Goal: Information Seeking & Learning: Learn about a topic

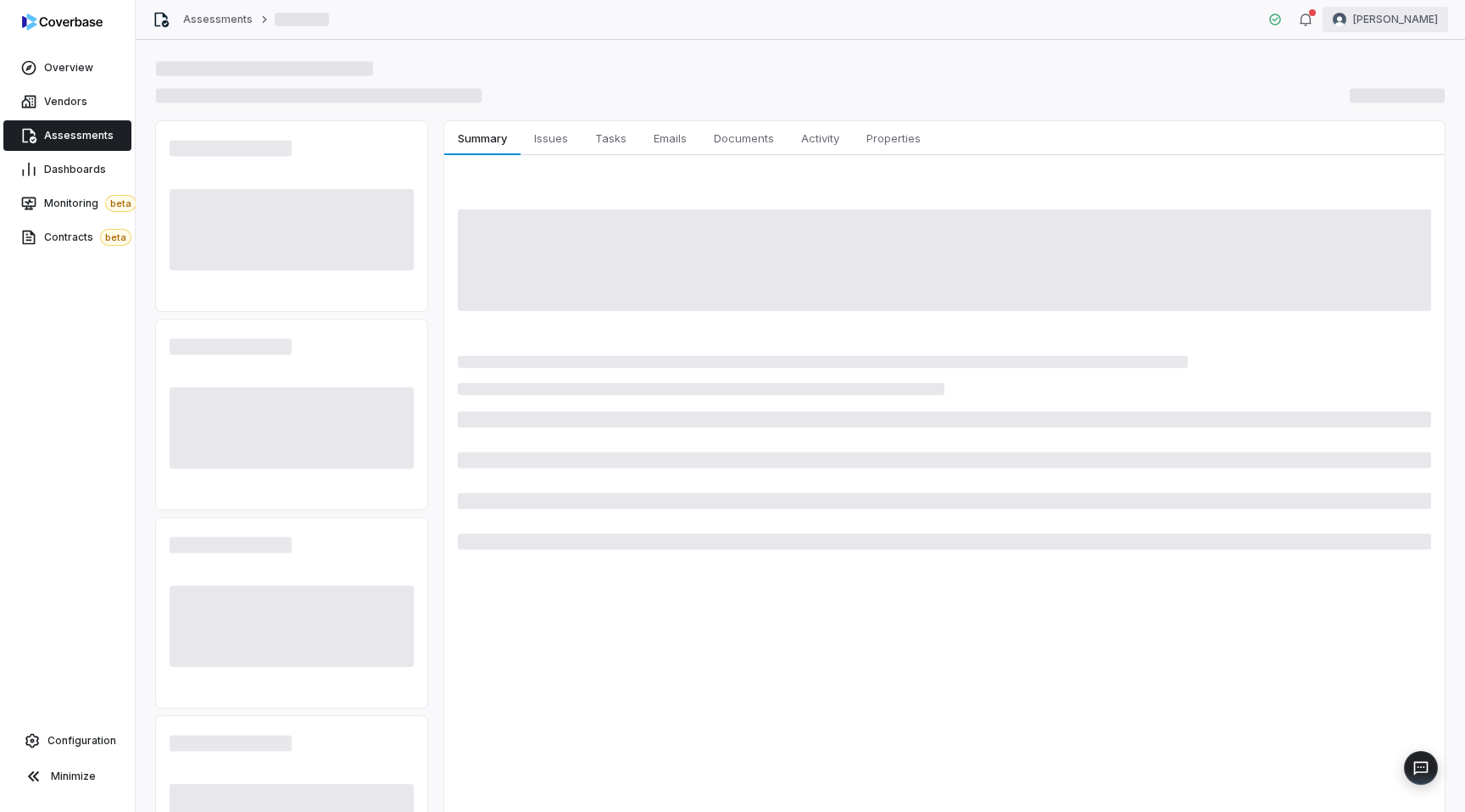
click at [1401, 17] on html "Overview Vendors Assessments Dashboards Monitoring beta Contracts beta Configur…" at bounding box center [732, 406] width 1465 height 812
click at [1361, 151] on div "Log out" at bounding box center [1376, 155] width 130 height 27
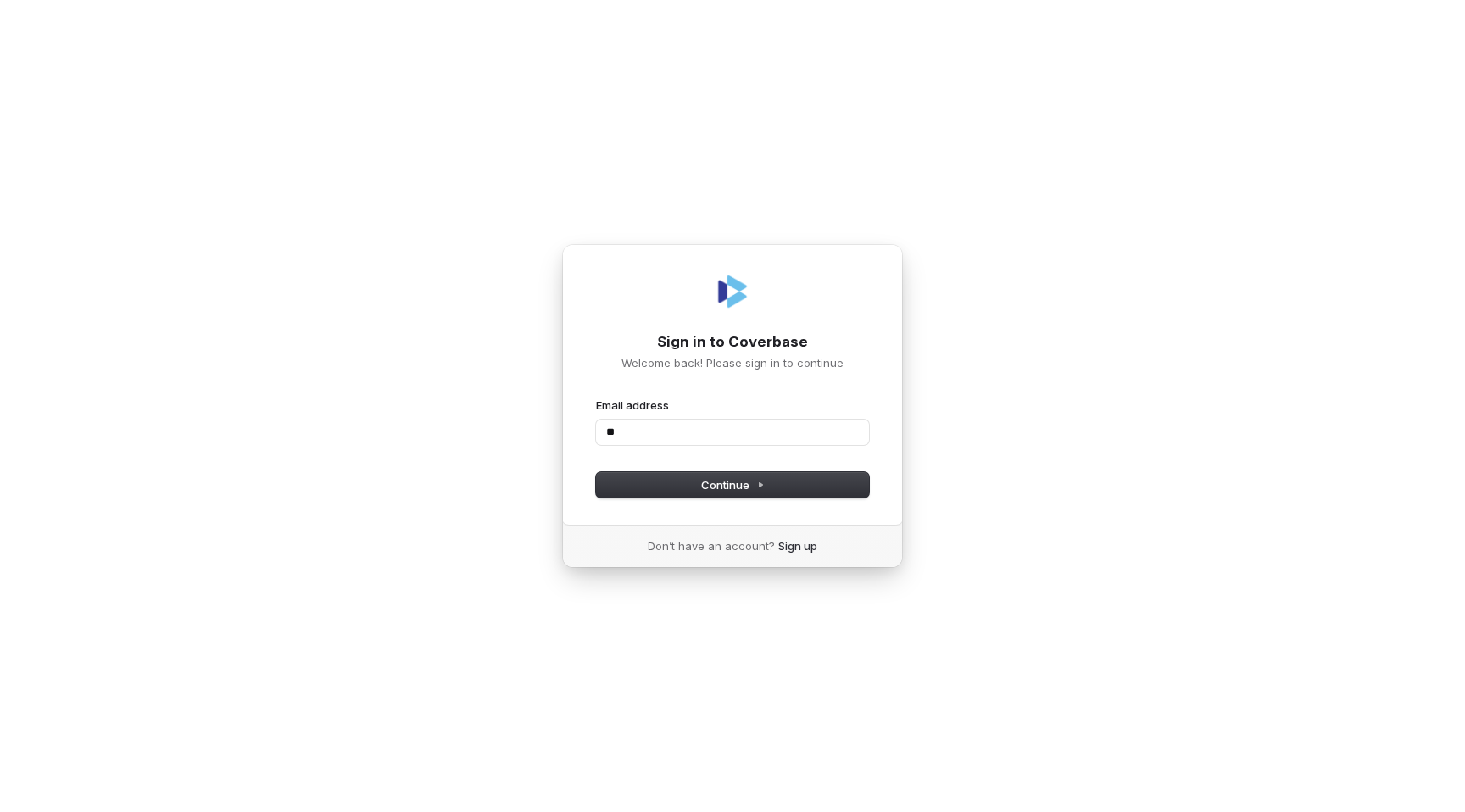
type input "***"
click at [0, 811] on com-1password-button at bounding box center [0, 812] width 0 height 0
type input "**********"
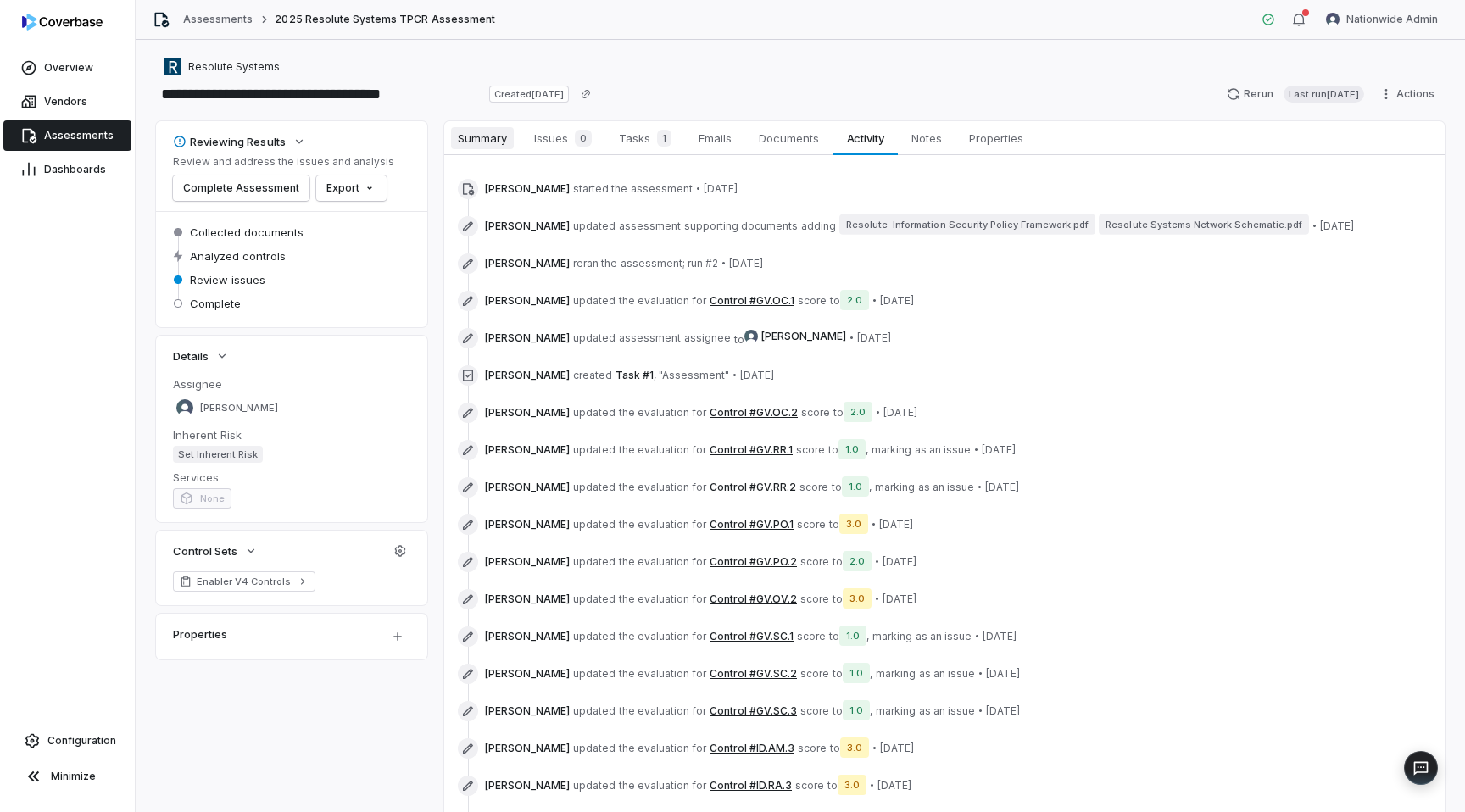
click at [494, 139] on span "Summary" at bounding box center [482, 138] width 63 height 22
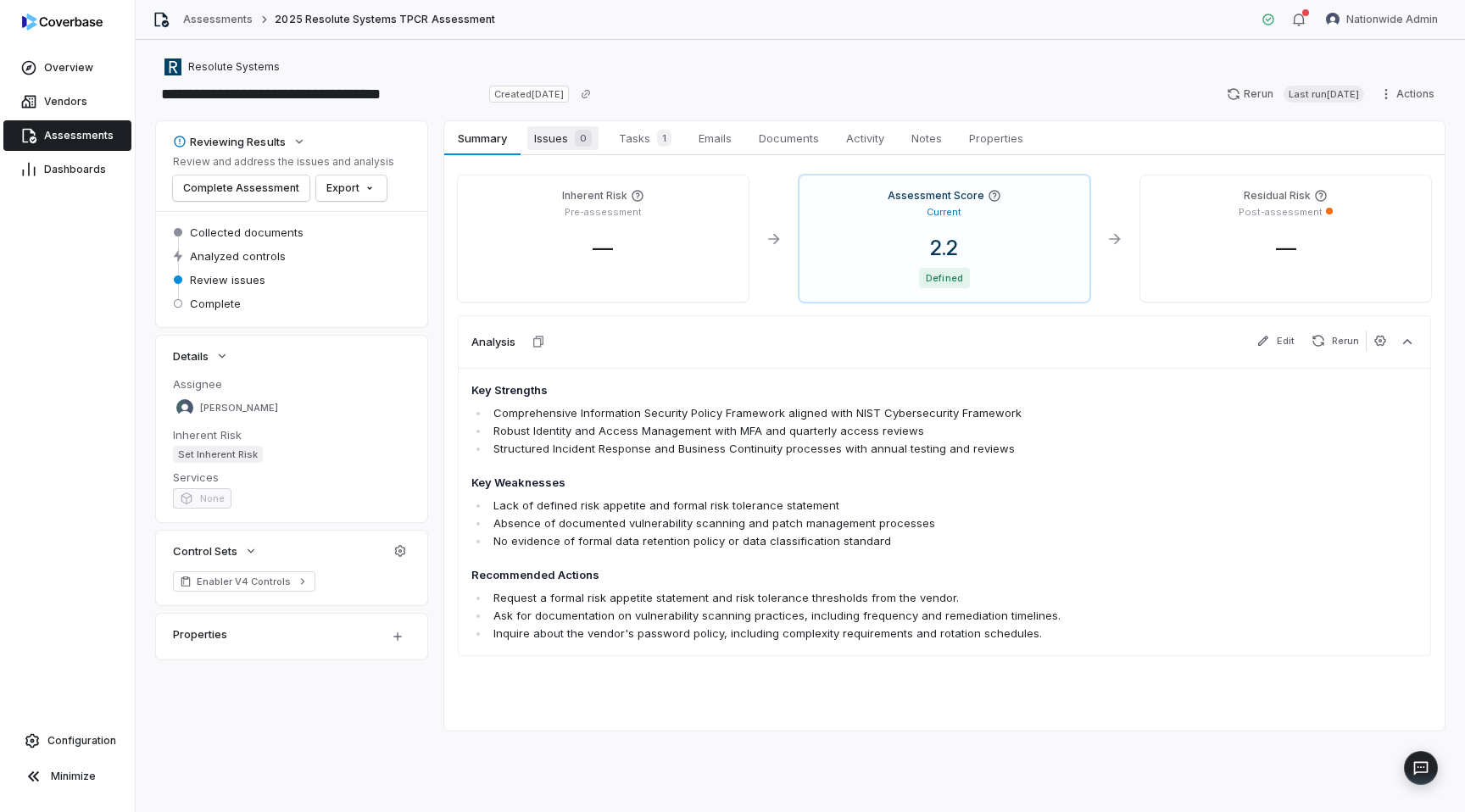
click at [552, 137] on span "Issues 0" at bounding box center [563, 138] width 71 height 23
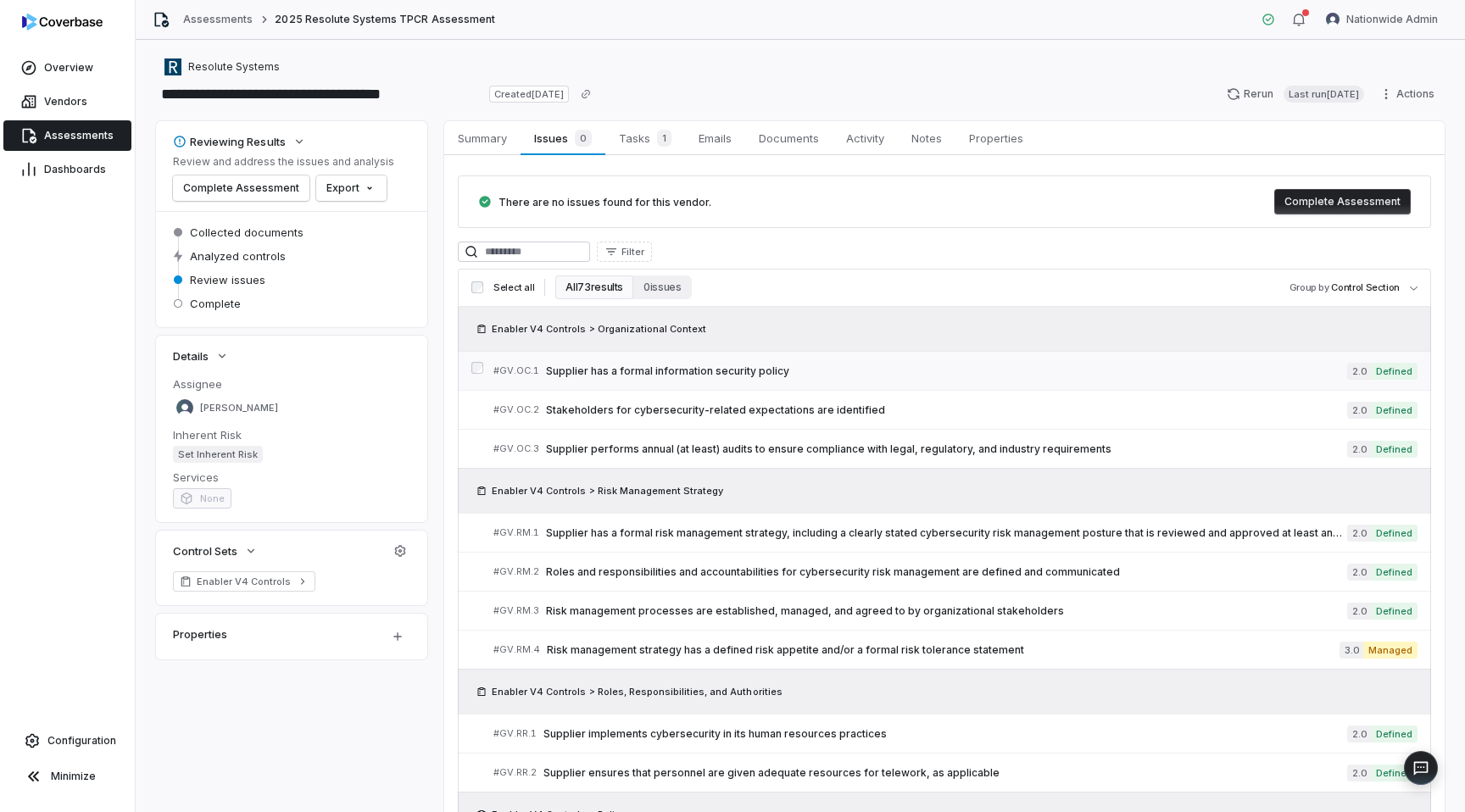
click at [679, 374] on span "Supplier has a formal information security policy" at bounding box center [947, 371] width 801 height 13
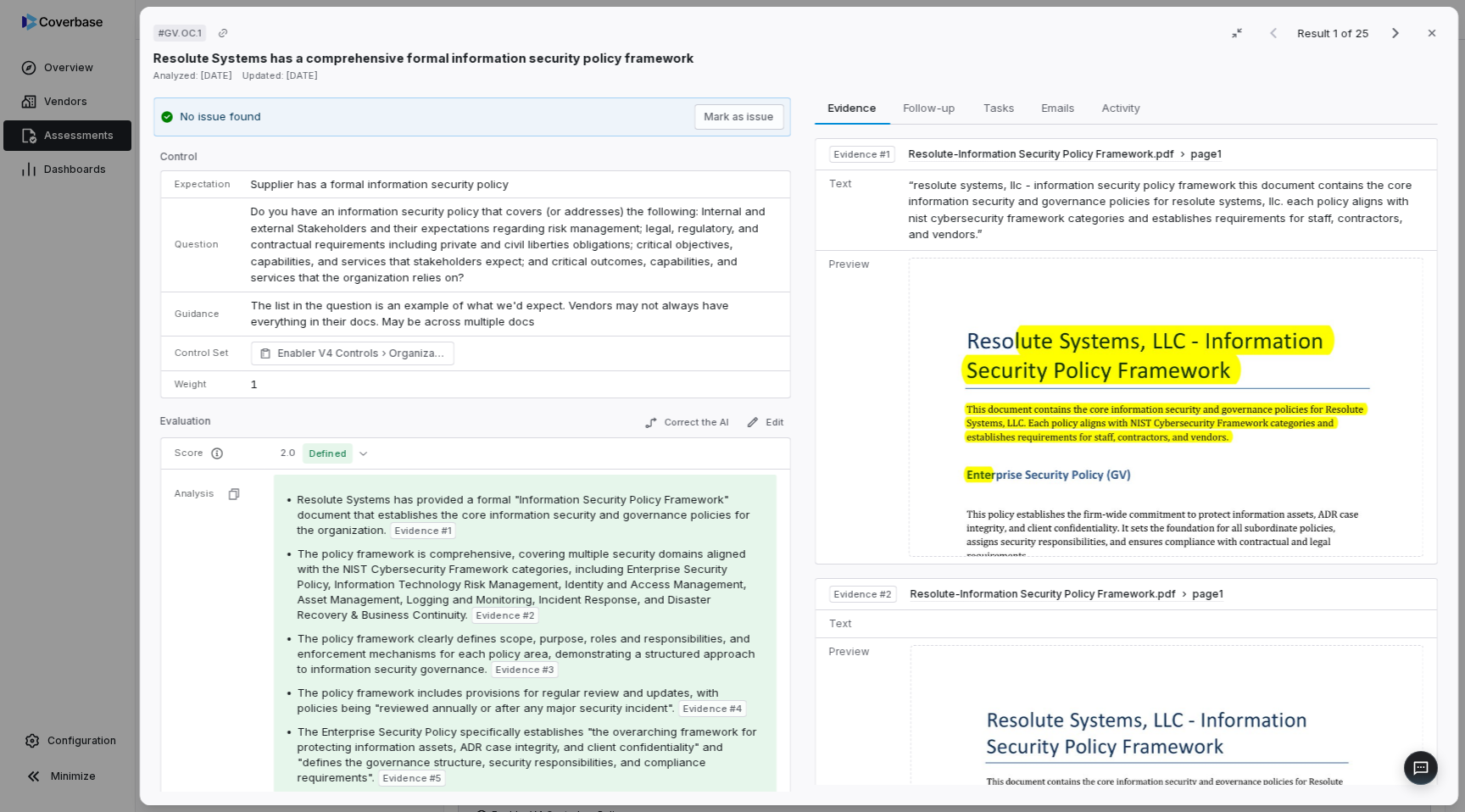
click at [75, 353] on div "# GV.OC.1 Result 1 of 25 Close Resolute Systems has a comprehensive formal info…" at bounding box center [732, 406] width 1465 height 812
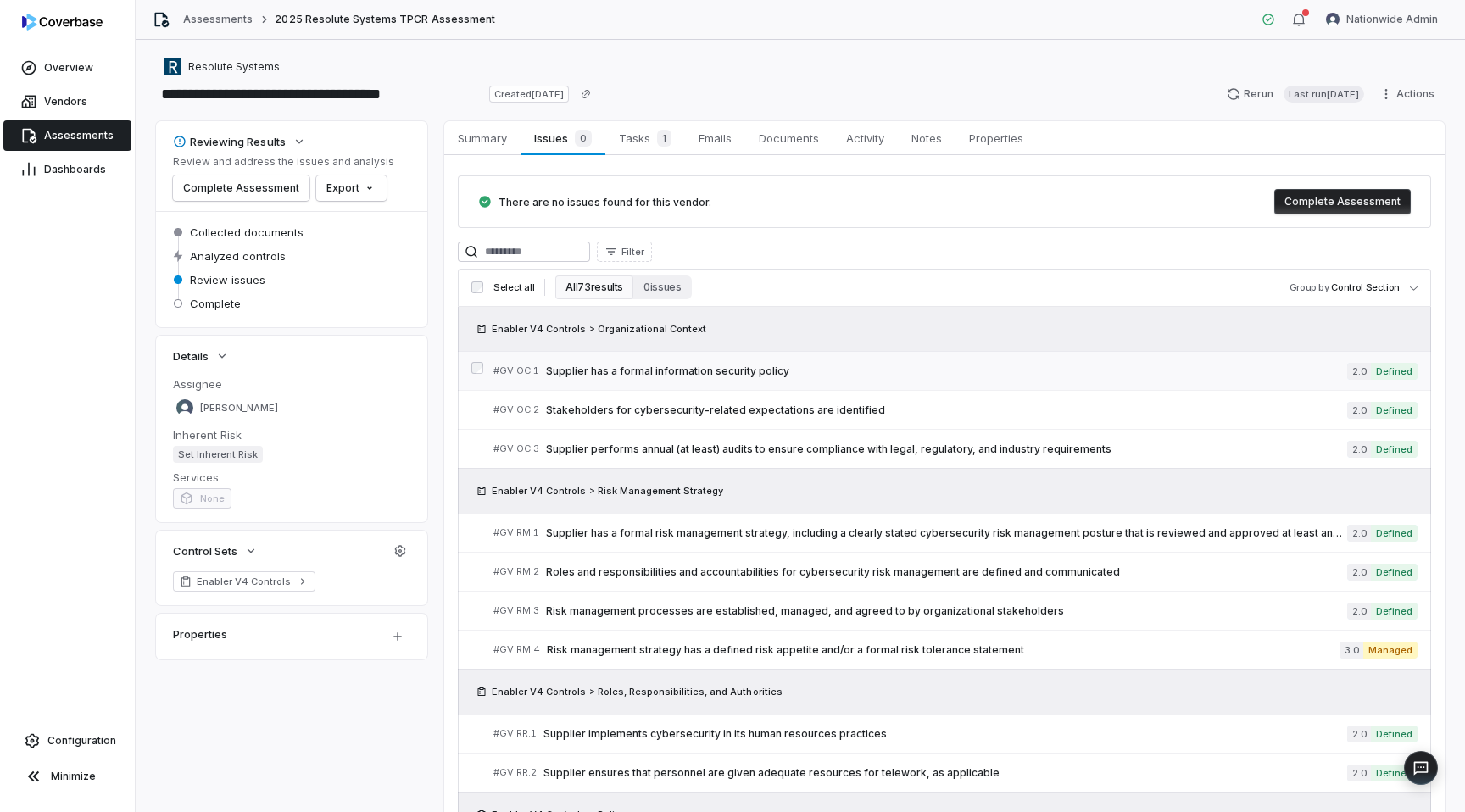
click at [584, 382] on link "# GV.OC.1 Supplier has a formal information security policy 2.0 Defined" at bounding box center [955, 370] width 924 height 38
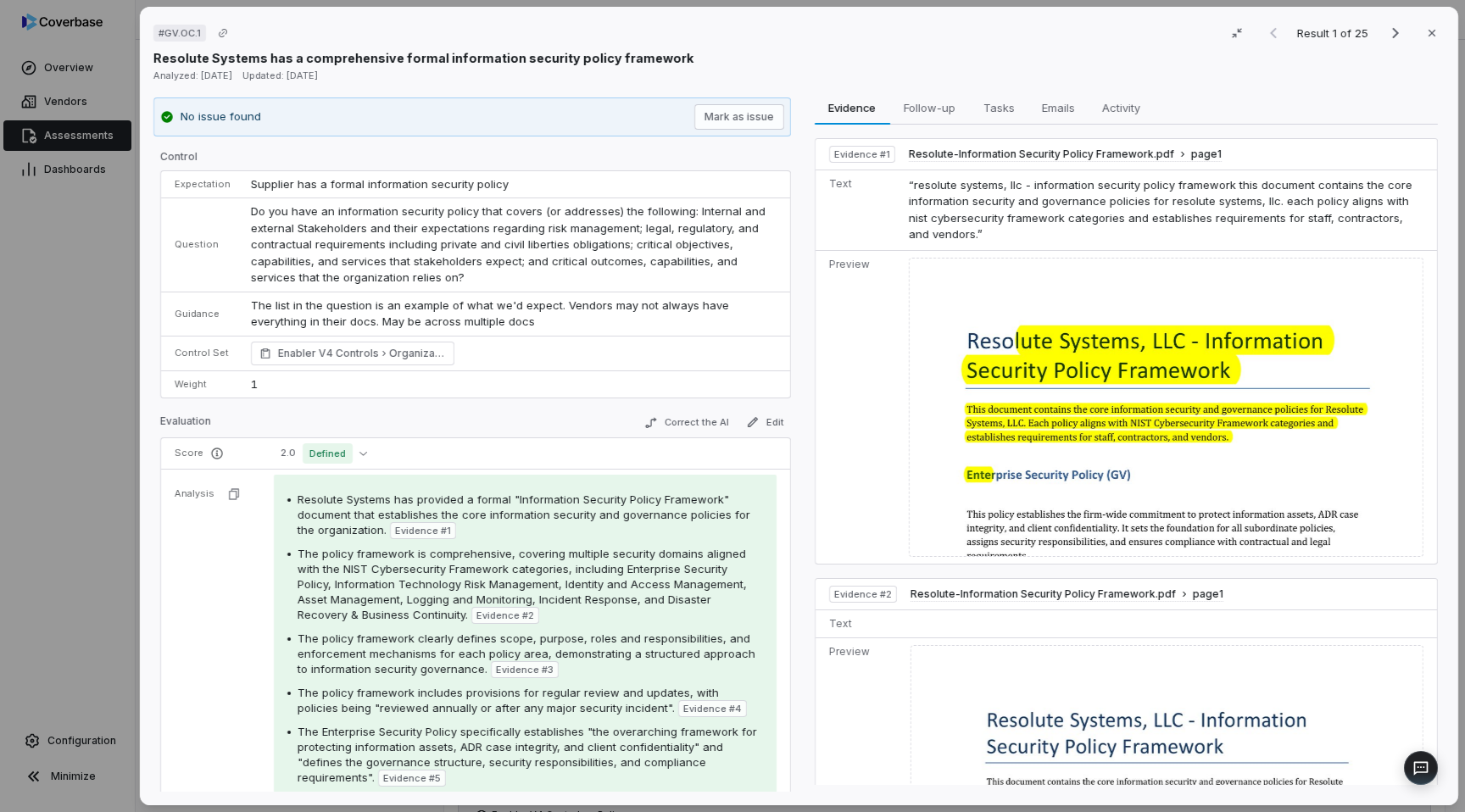
click at [34, 441] on div "# GV.OC.1 Result 1 of 25 Close Resolute Systems has a comprehensive formal info…" at bounding box center [732, 406] width 1465 height 812
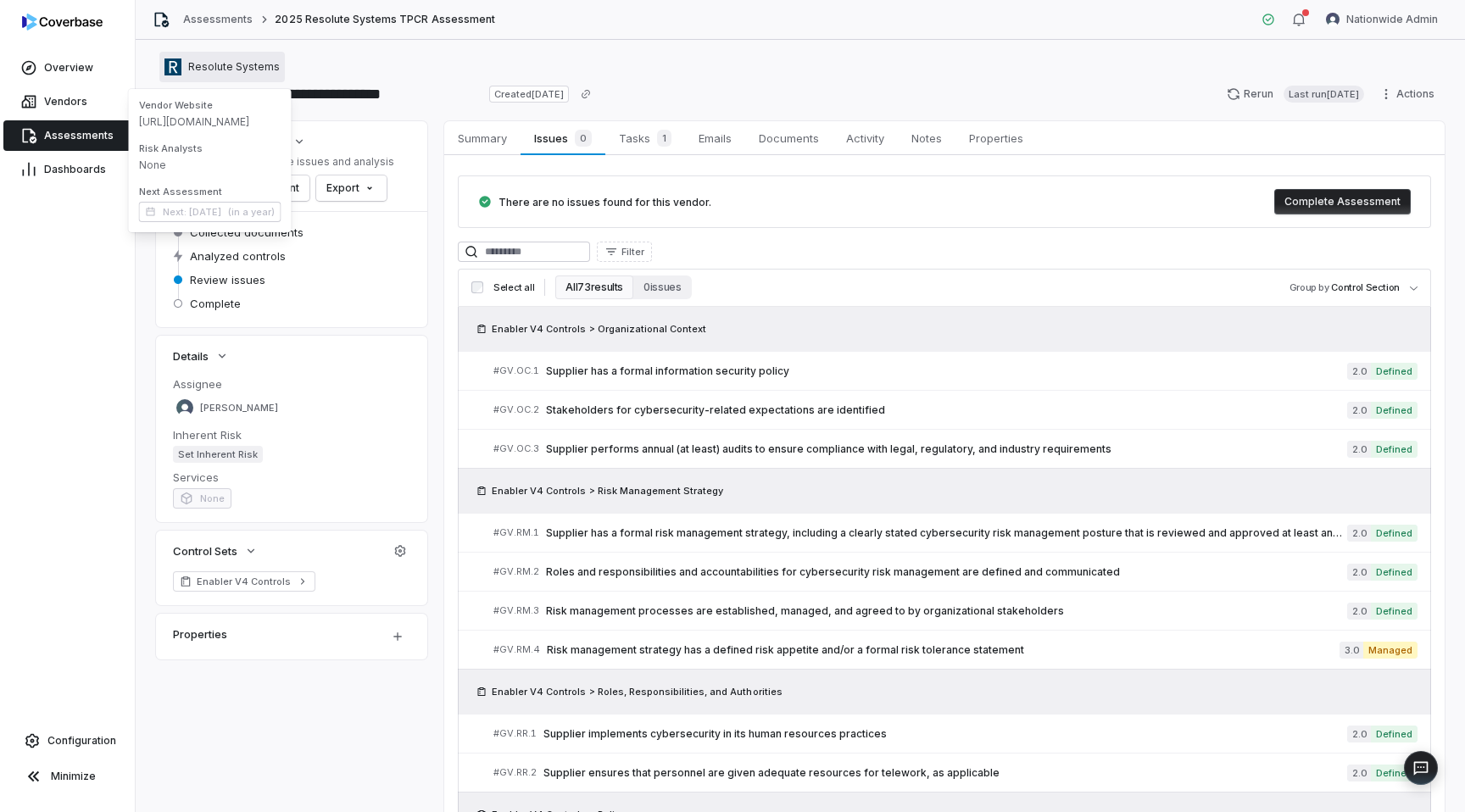
click at [212, 56] on button "Resolute Systems" at bounding box center [222, 66] width 125 height 31
click at [696, 573] on span "Roles and responsibilities and accountabilities for cybersecurity risk manageme…" at bounding box center [947, 572] width 801 height 13
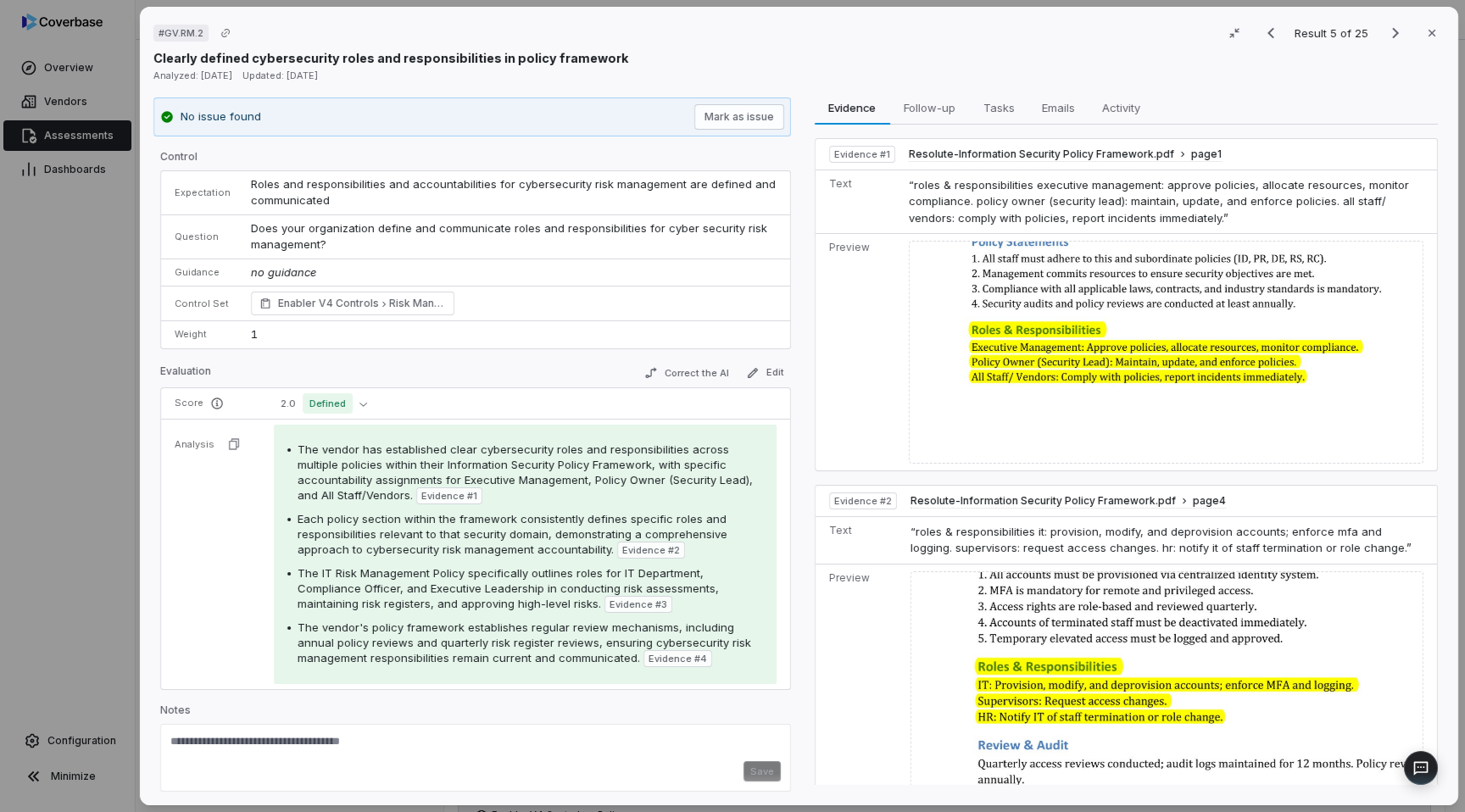
scroll to position [6, 0]
